Goal: Navigation & Orientation: Find specific page/section

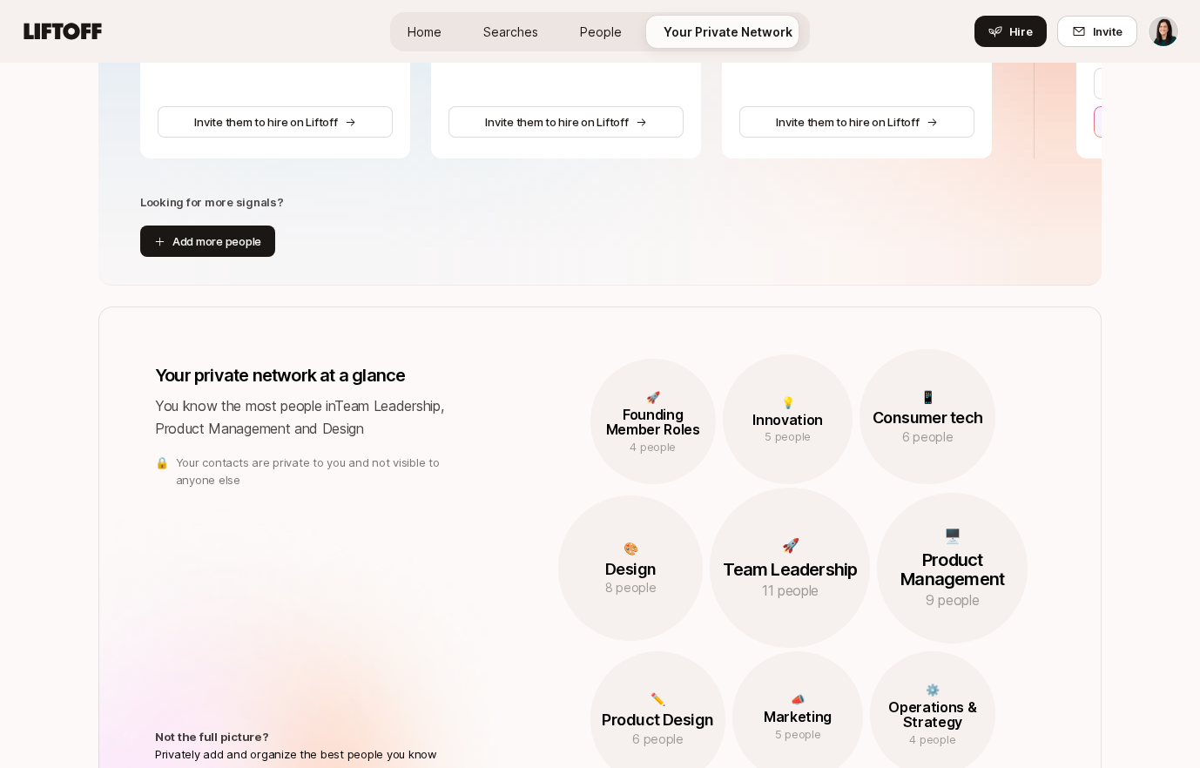
scroll to position [876, 0]
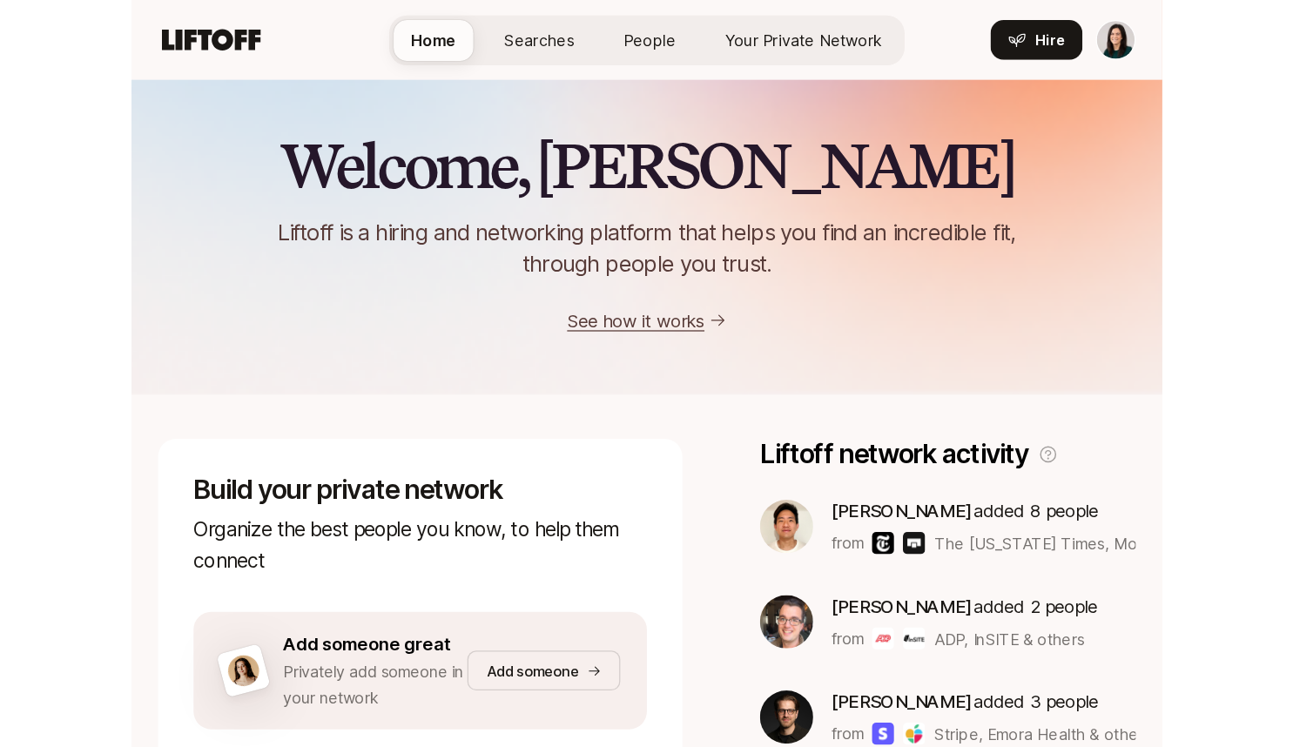
scroll to position [184, 0]
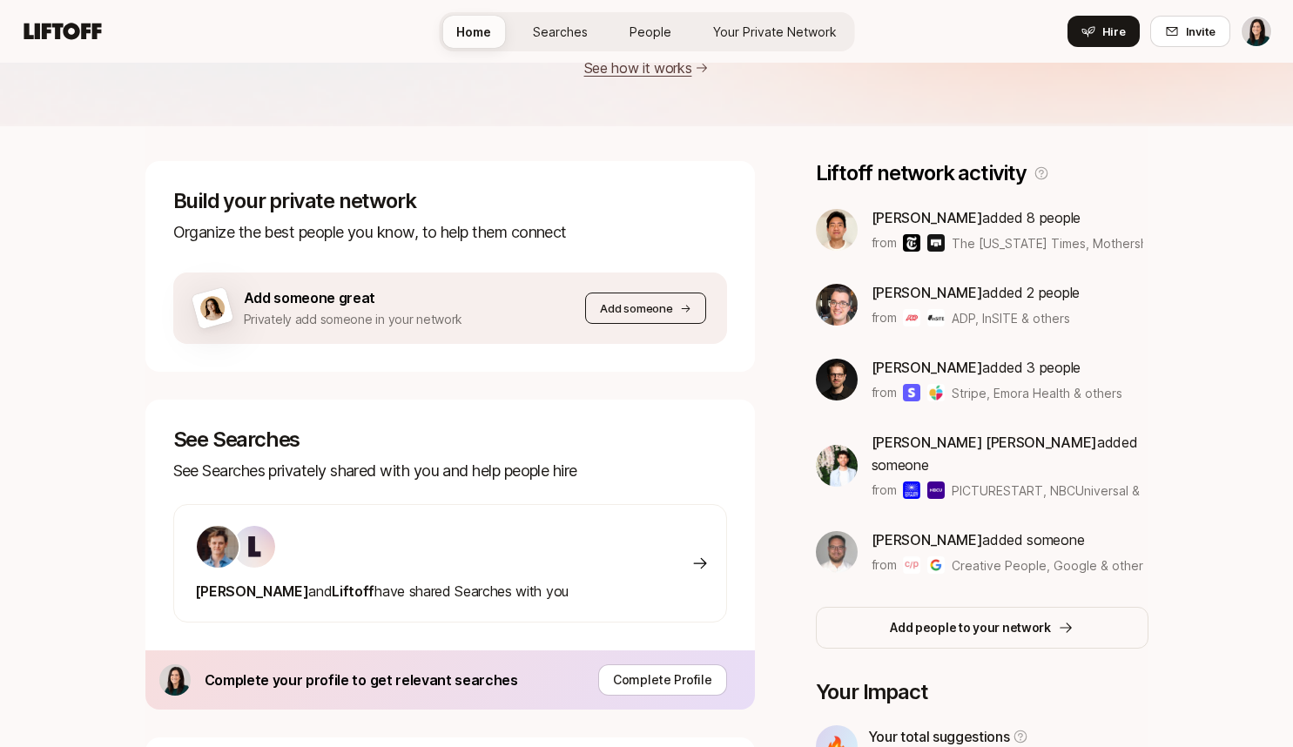
click at [672, 298] on button "Add someone" at bounding box center [645, 308] width 120 height 31
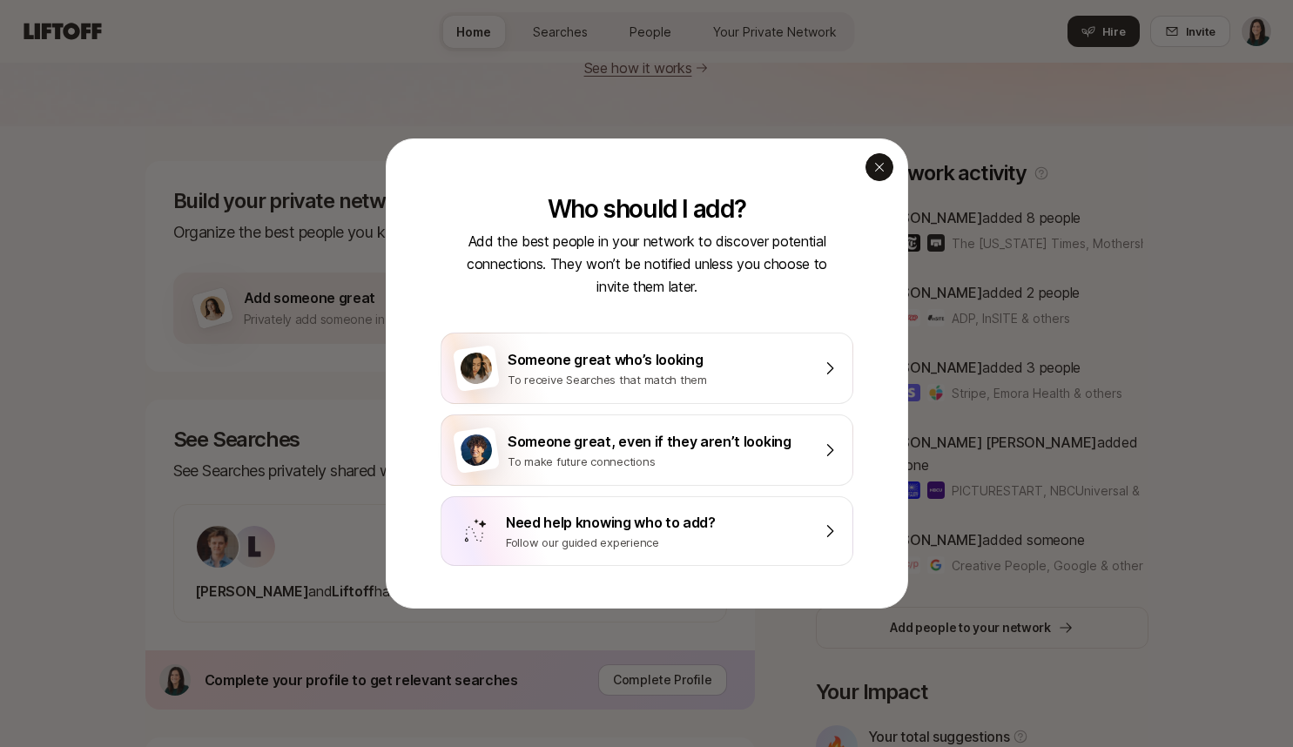
click at [809, 157] on div "button" at bounding box center [880, 167] width 28 height 28
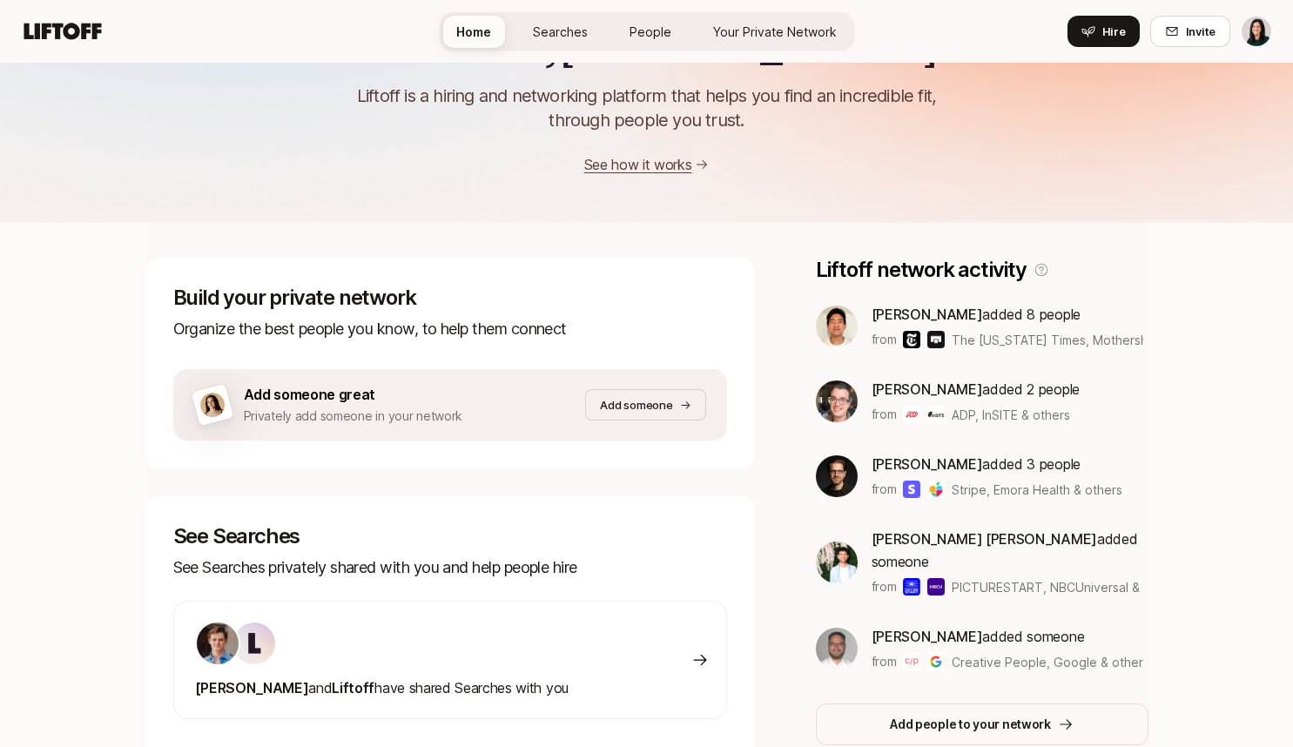
scroll to position [462, 0]
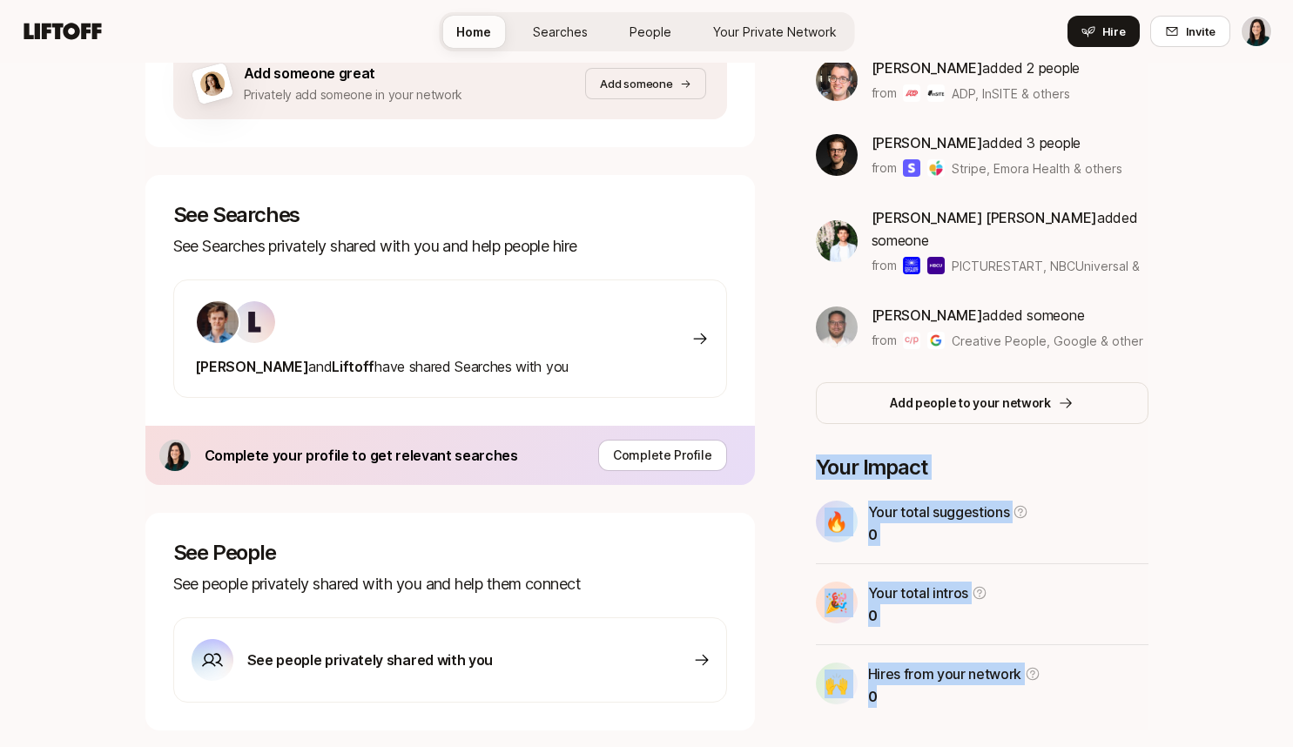
drag, startPoint x: 1273, startPoint y: 726, endPoint x: 1266, endPoint y: 800, distance: 74.4
